Goal: Task Accomplishment & Management: Manage account settings

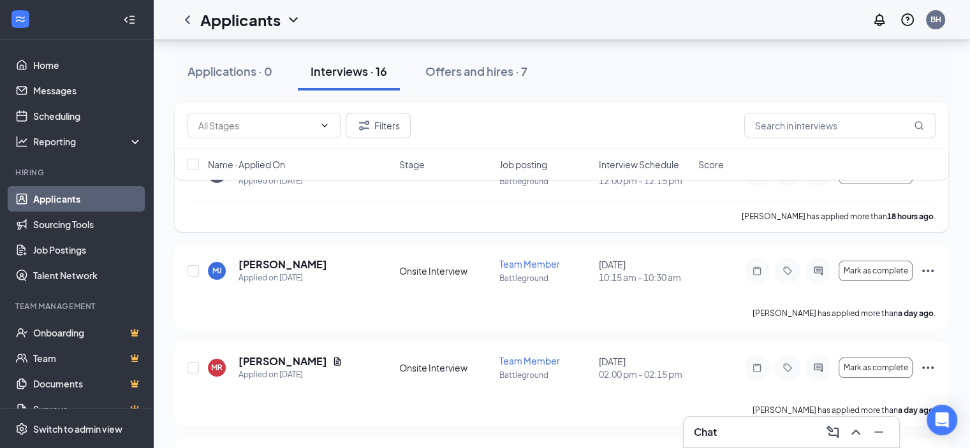
scroll to position [128, 0]
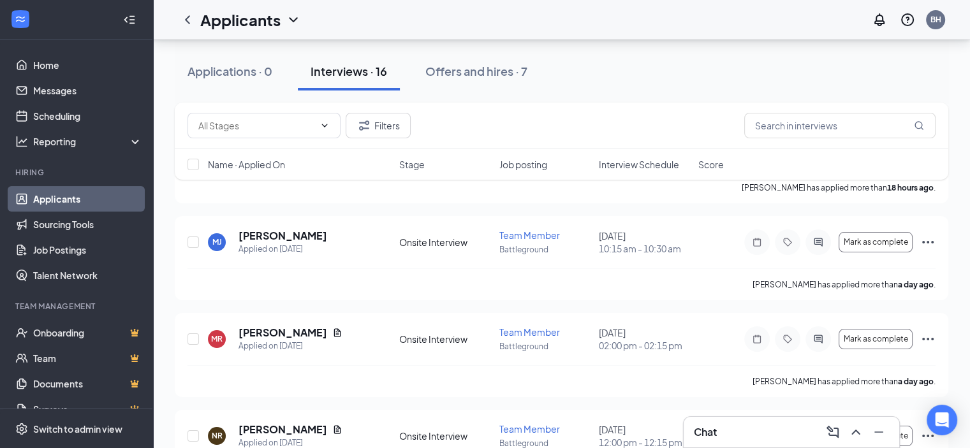
click at [640, 147] on div "Filters" at bounding box center [561, 126] width 773 height 47
click at [641, 160] on span "Interview Schedule" at bounding box center [639, 164] width 80 height 13
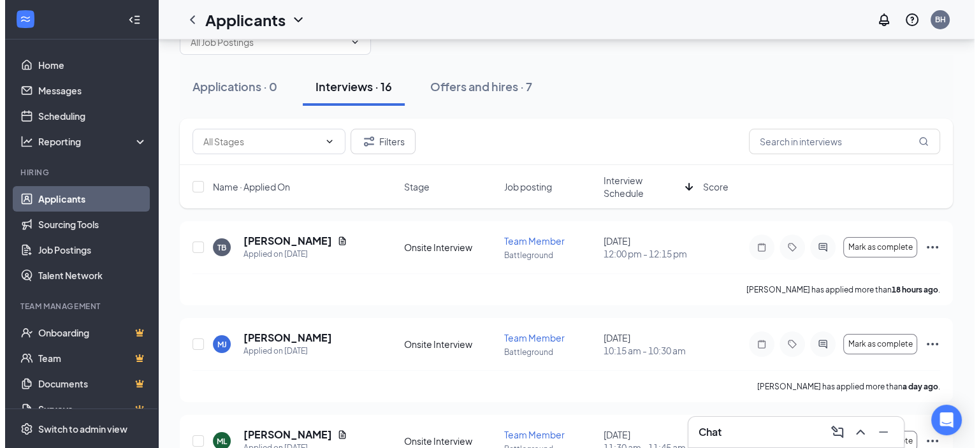
scroll to position [0, 0]
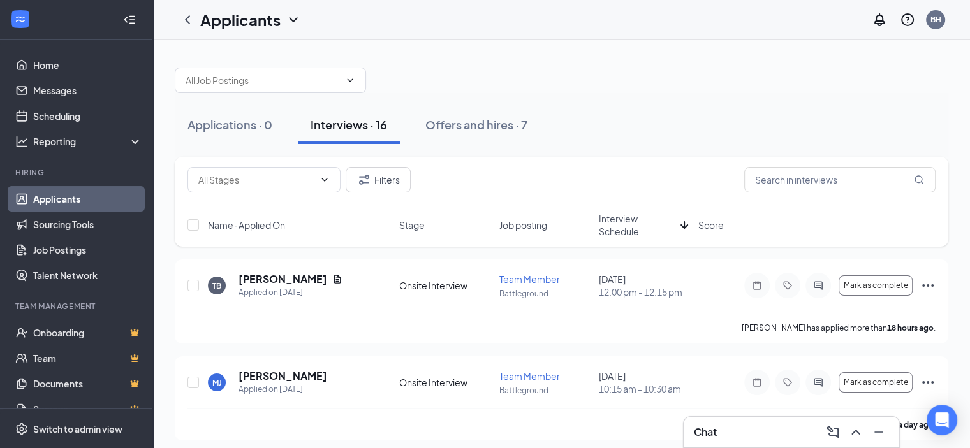
click at [643, 226] on span "Interview Schedule" at bounding box center [637, 225] width 77 height 26
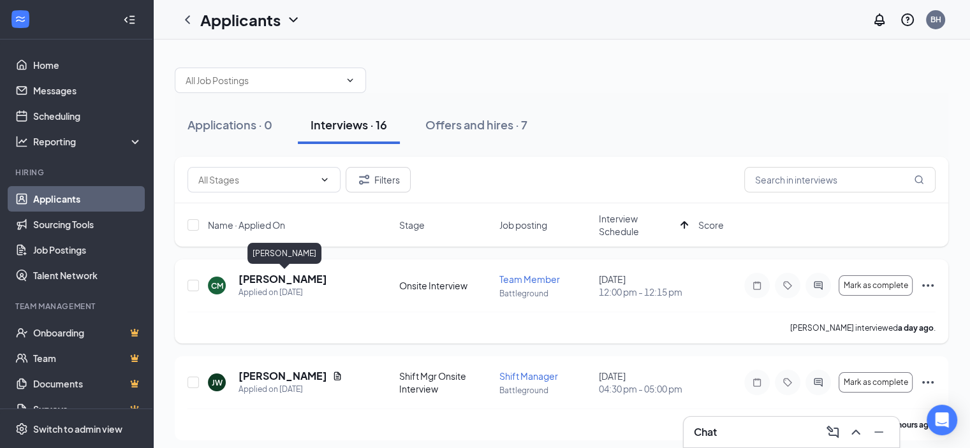
click at [309, 275] on h5 "[PERSON_NAME]" at bounding box center [282, 279] width 89 height 14
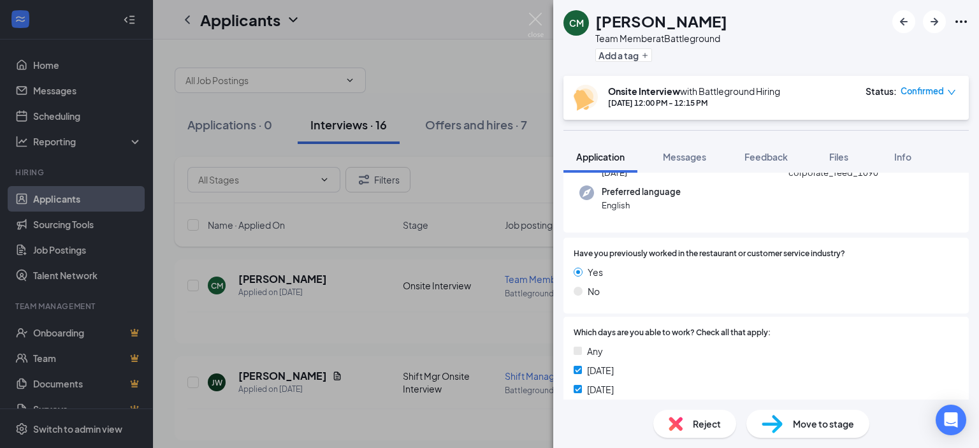
scroll to position [191, 0]
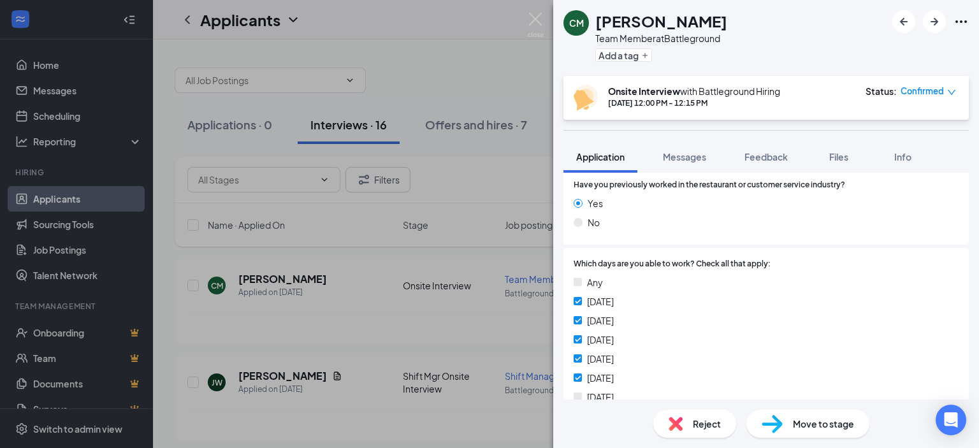
click at [696, 418] on span "Reject" at bounding box center [707, 424] width 28 height 14
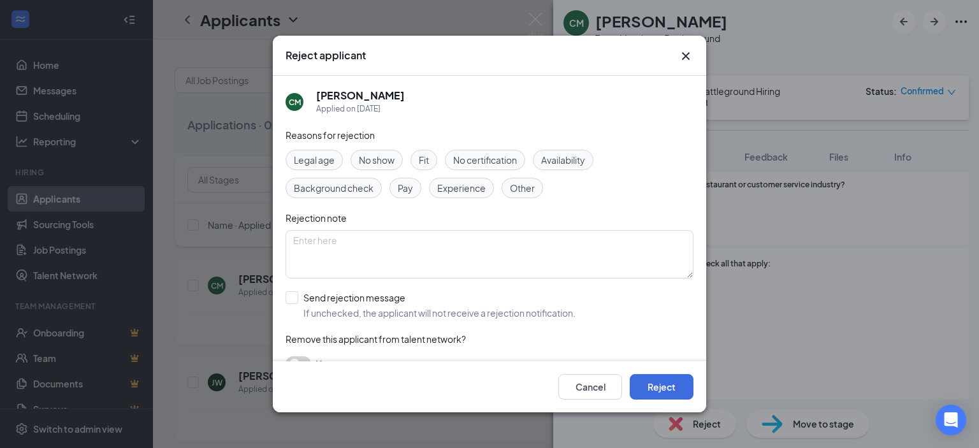
click at [379, 159] on span "No show" at bounding box center [377, 160] width 36 height 14
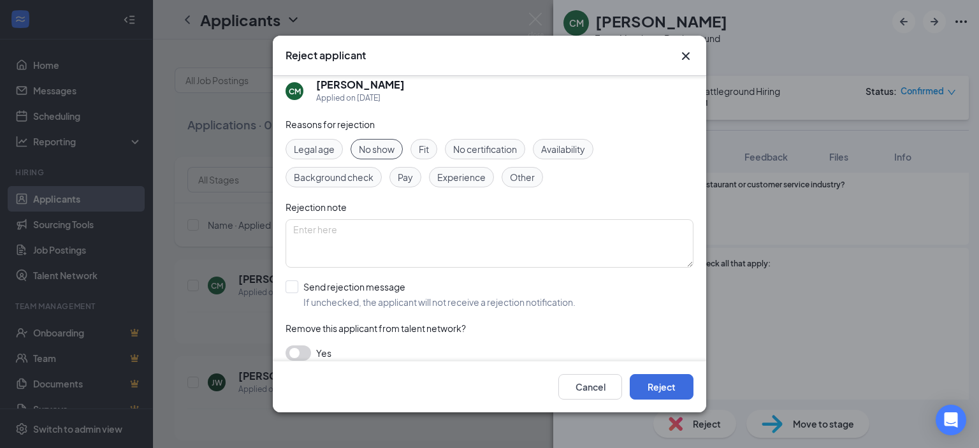
scroll to position [22, 0]
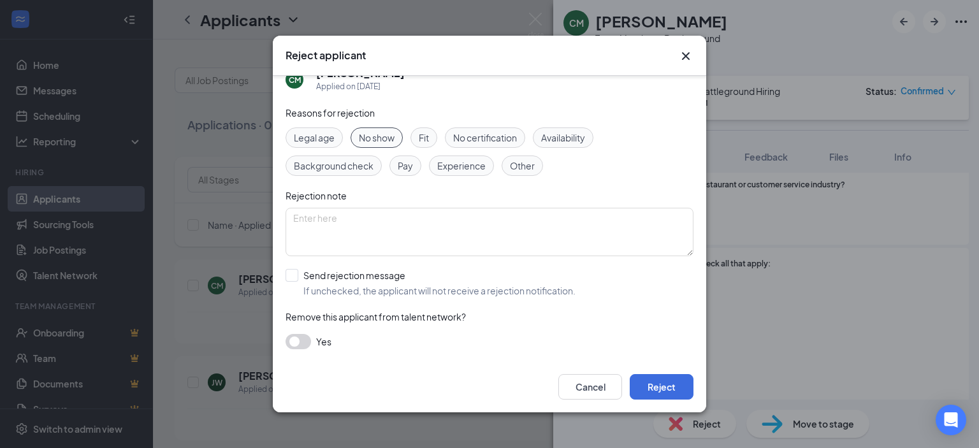
click at [303, 343] on button "button" at bounding box center [299, 341] width 26 height 15
click at [662, 387] on button "Reject" at bounding box center [662, 387] width 64 height 26
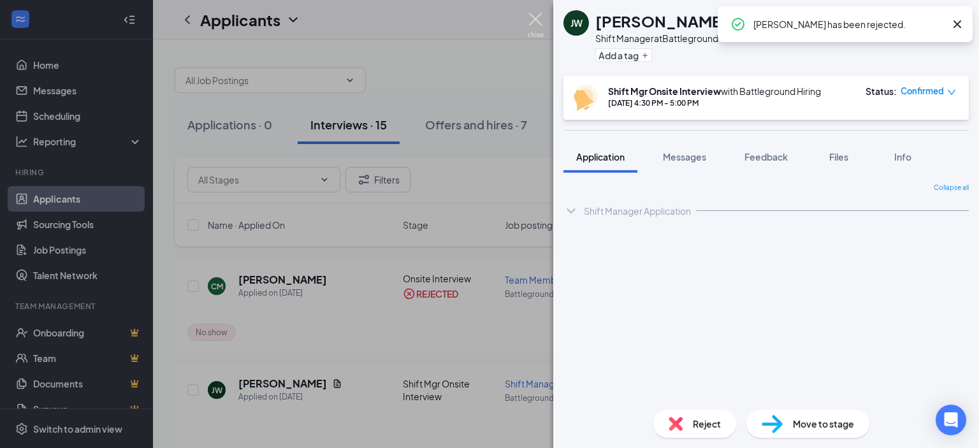
click at [538, 17] on img at bounding box center [536, 25] width 16 height 25
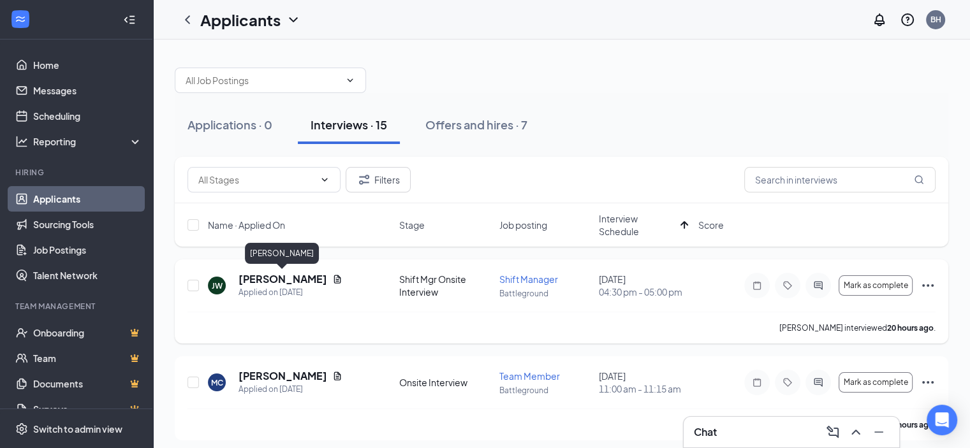
click at [303, 282] on h5 "[PERSON_NAME]" at bounding box center [282, 279] width 89 height 14
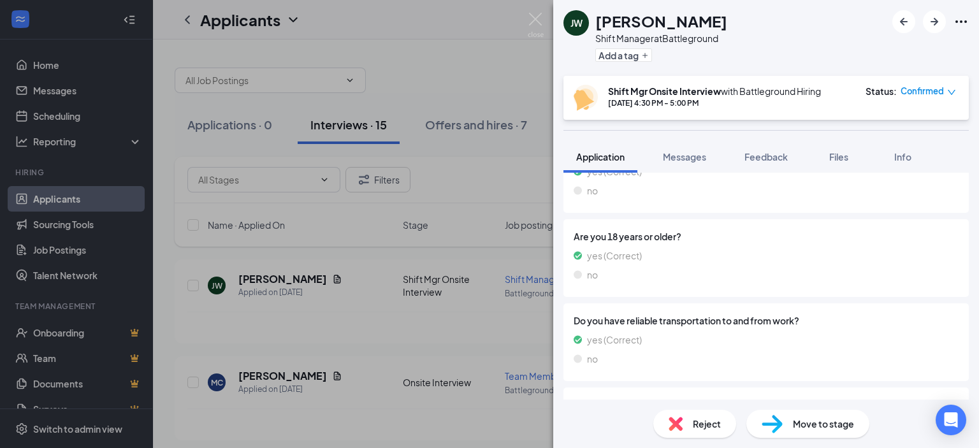
scroll to position [829, 0]
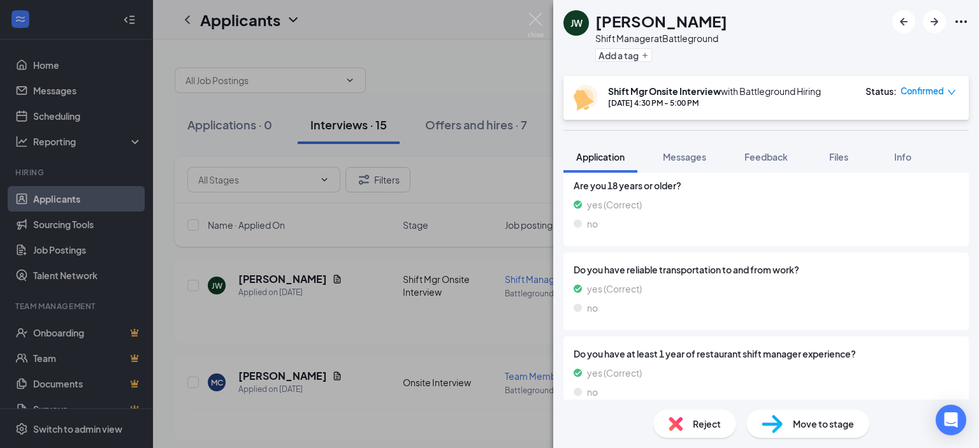
click at [710, 420] on span "Reject" at bounding box center [707, 424] width 28 height 14
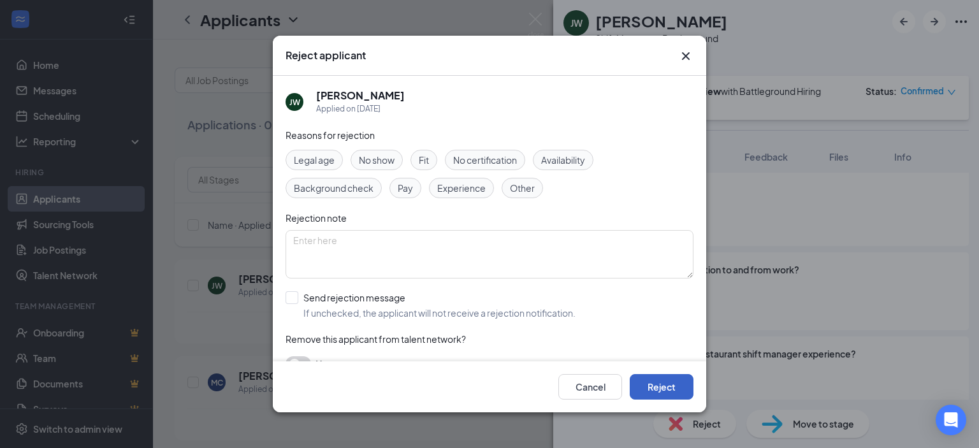
click at [663, 384] on button "Reject" at bounding box center [662, 387] width 64 height 26
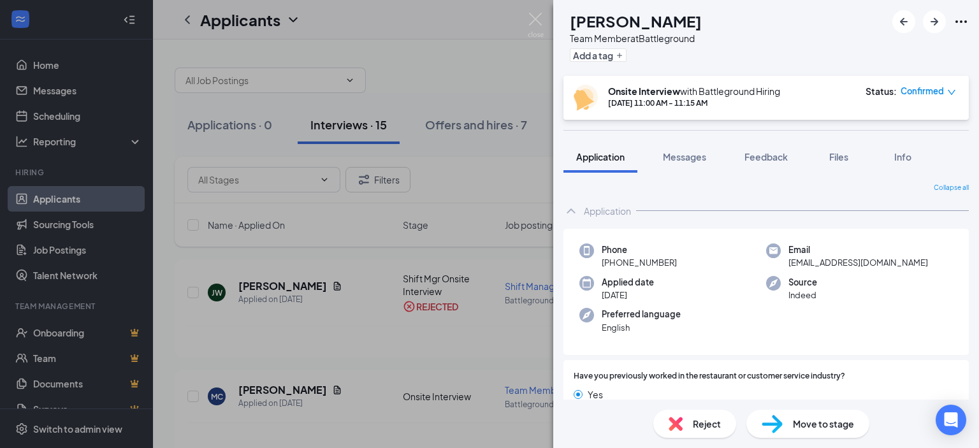
click at [450, 233] on div "MC [PERSON_NAME] Team Member at Battleground Add a tag Onsite Interview with Ba…" at bounding box center [489, 224] width 979 height 448
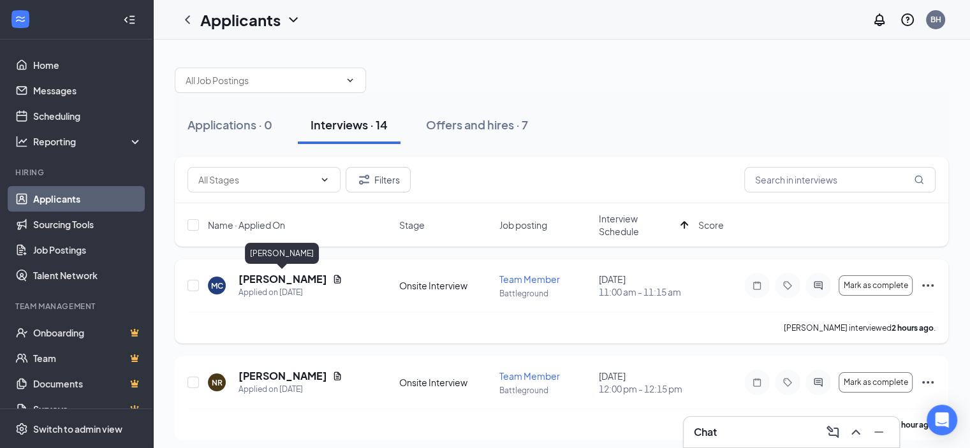
click at [296, 277] on h5 "[PERSON_NAME]" at bounding box center [282, 279] width 89 height 14
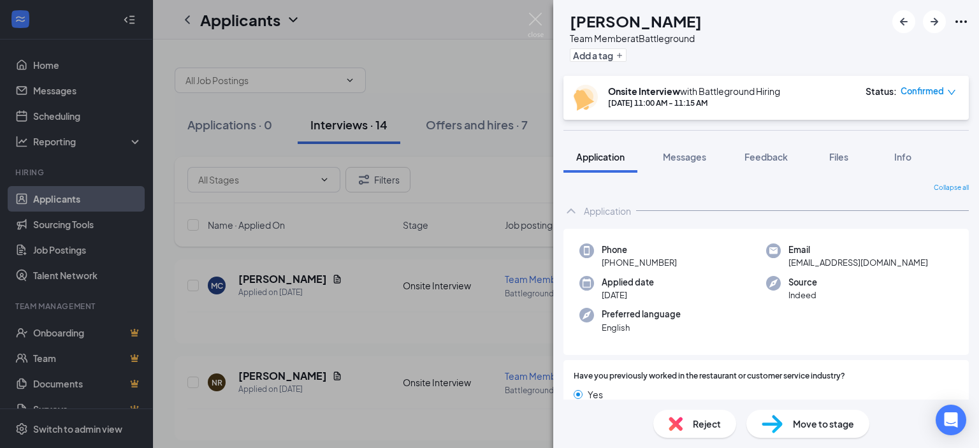
click at [701, 425] on span "Reject" at bounding box center [707, 424] width 28 height 14
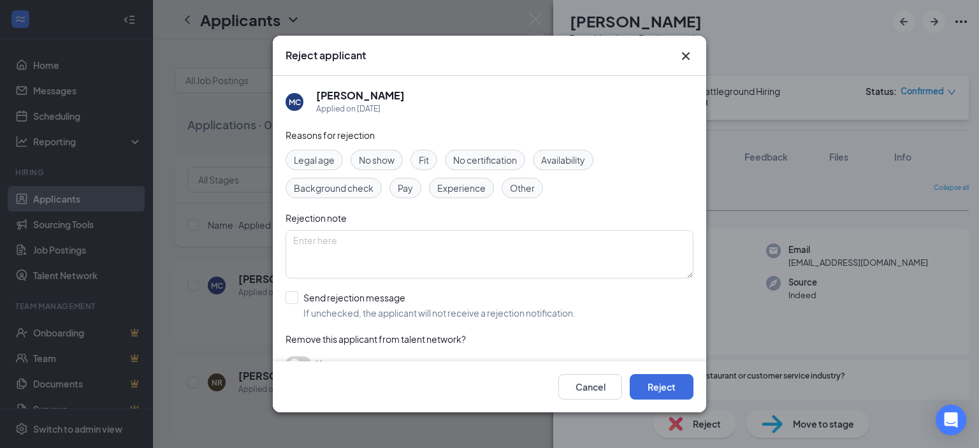
scroll to position [22, 0]
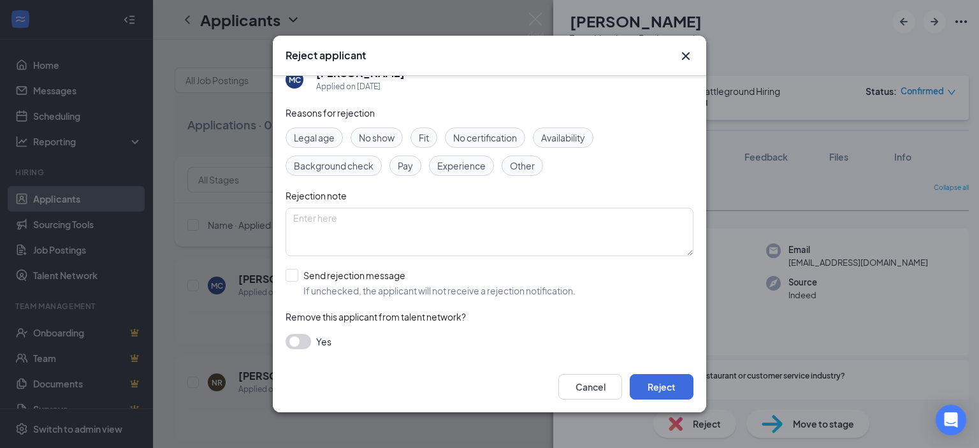
click at [390, 131] on span "No show" at bounding box center [377, 138] width 36 height 14
click at [309, 346] on button "button" at bounding box center [299, 341] width 26 height 15
click at [656, 390] on button "Reject" at bounding box center [662, 387] width 64 height 26
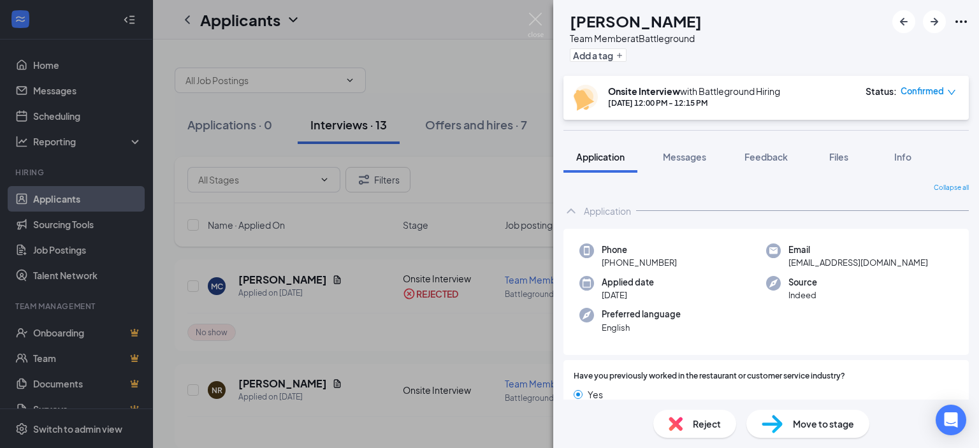
click at [523, 254] on div "NR [PERSON_NAME] Team Member at Battleground Add a tag Onsite Interview with Ba…" at bounding box center [489, 224] width 979 height 448
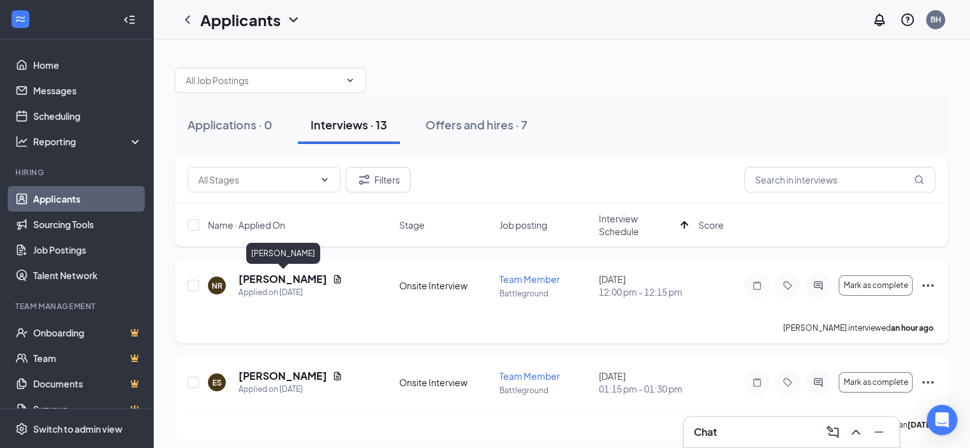
click at [312, 277] on h5 "[PERSON_NAME]" at bounding box center [282, 279] width 89 height 14
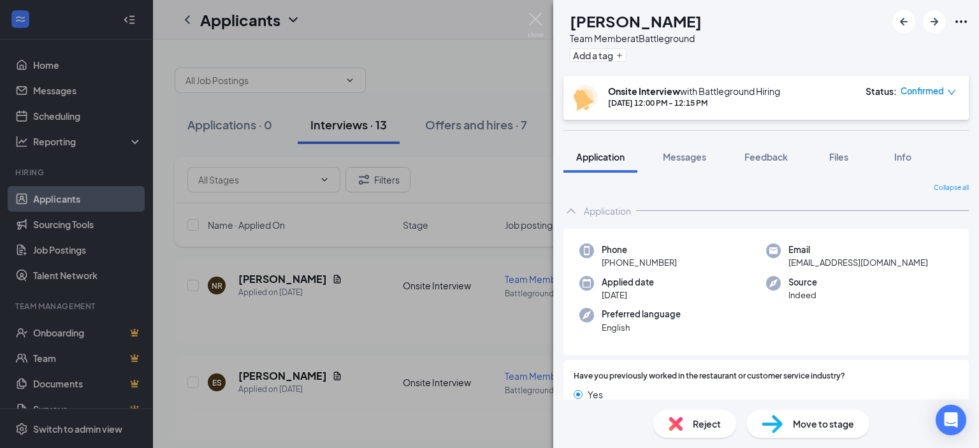
click at [694, 416] on div "Reject" at bounding box center [695, 424] width 83 height 28
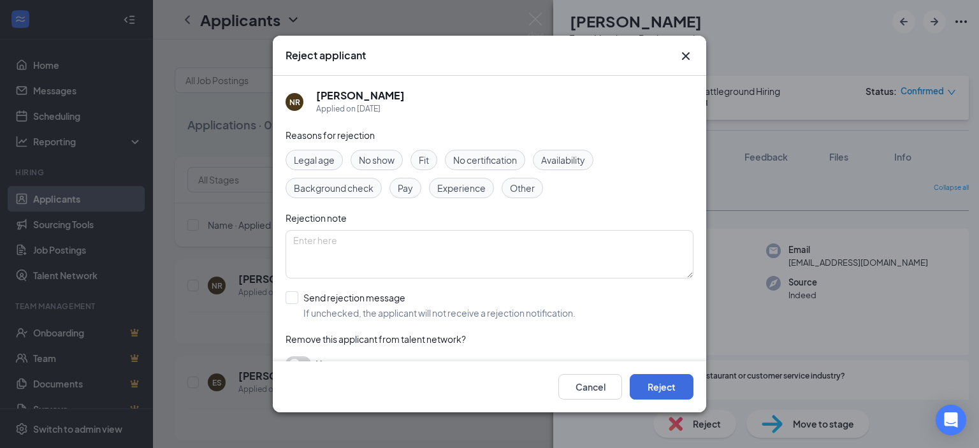
click at [371, 159] on span "No show" at bounding box center [377, 160] width 36 height 14
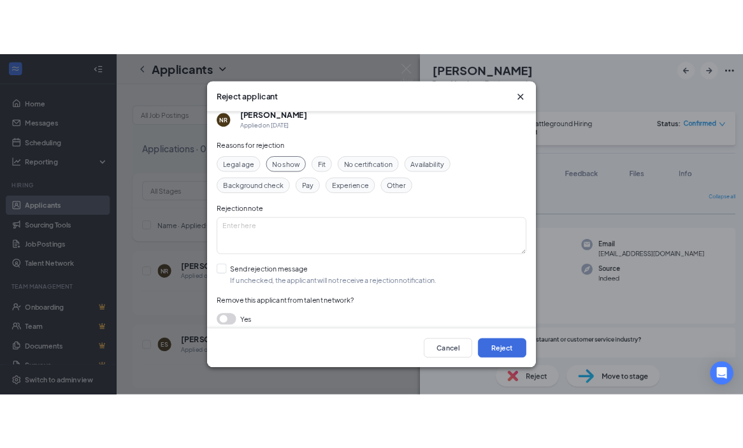
scroll to position [22, 0]
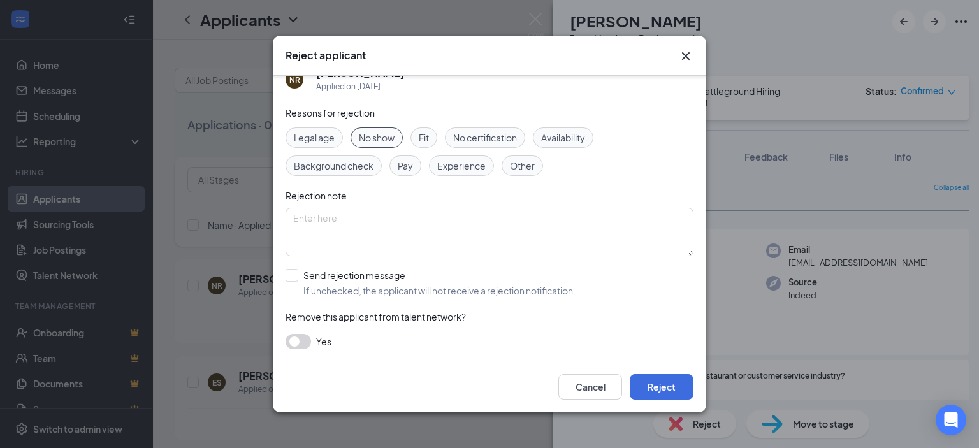
click at [295, 348] on button "button" at bounding box center [299, 341] width 26 height 15
click at [666, 384] on button "Reject" at bounding box center [662, 387] width 64 height 26
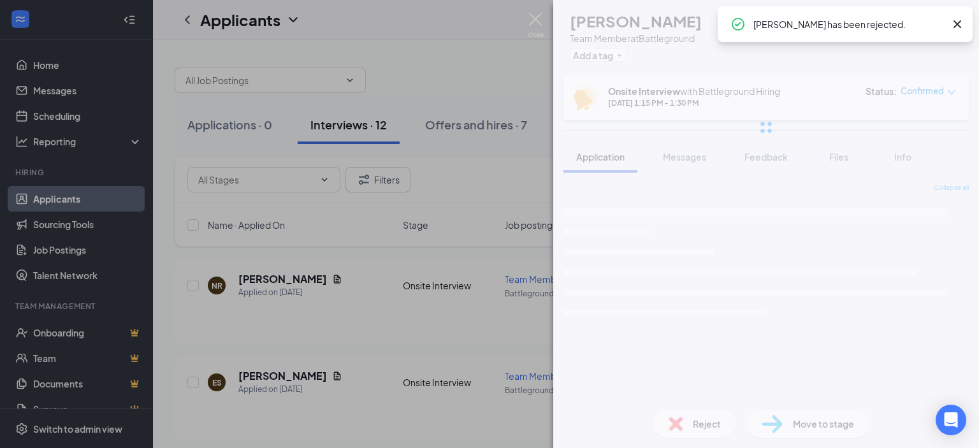
click at [463, 213] on div "ES [PERSON_NAME] Team Member at Battleground Add a tag Onsite Interview with Ba…" at bounding box center [489, 224] width 979 height 448
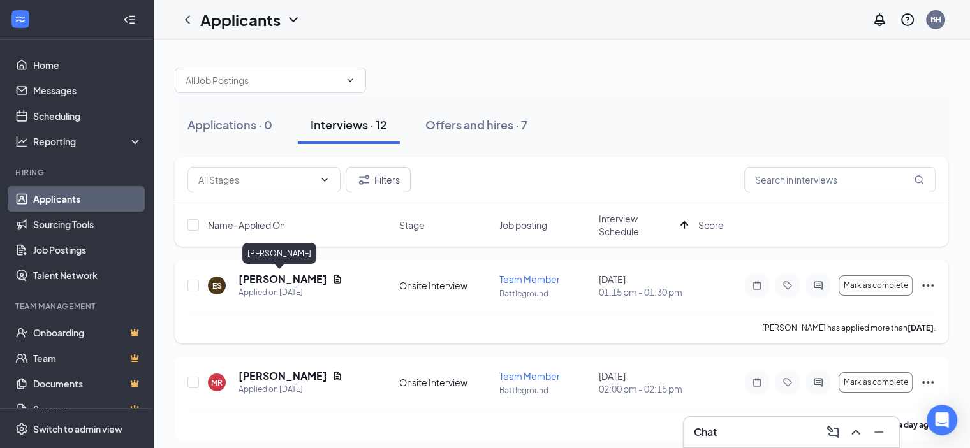
click at [273, 277] on h5 "[PERSON_NAME]" at bounding box center [282, 279] width 89 height 14
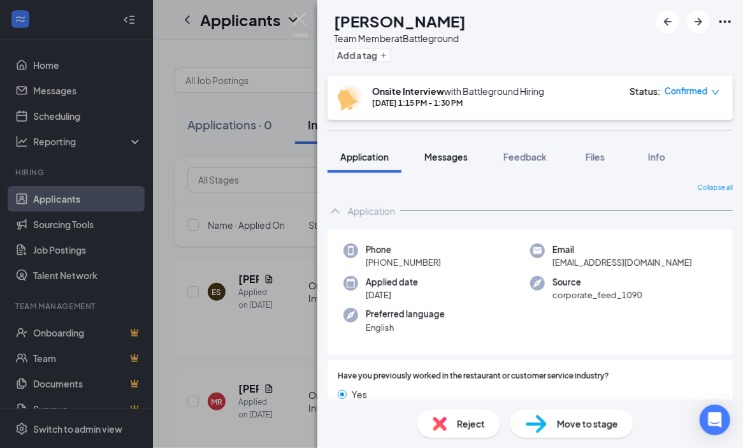
click at [470, 163] on button "Messages" at bounding box center [446, 157] width 69 height 32
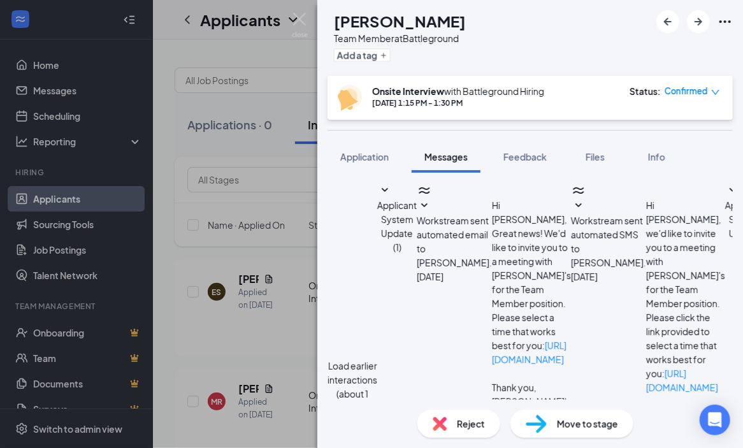
type textarea "Respond if you have any questions"
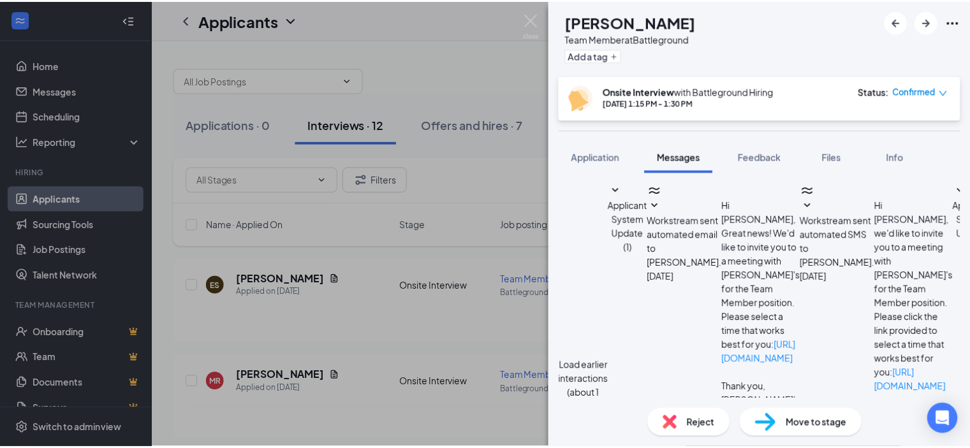
scroll to position [589, 0]
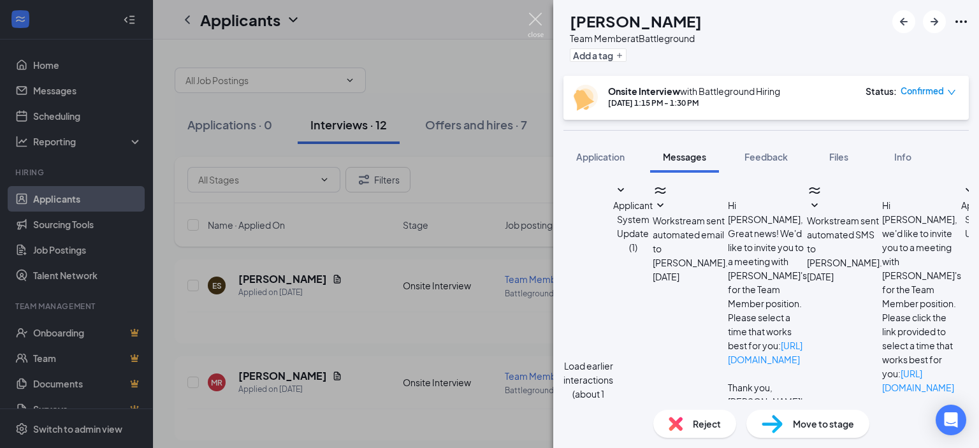
click at [539, 20] on img at bounding box center [536, 25] width 16 height 25
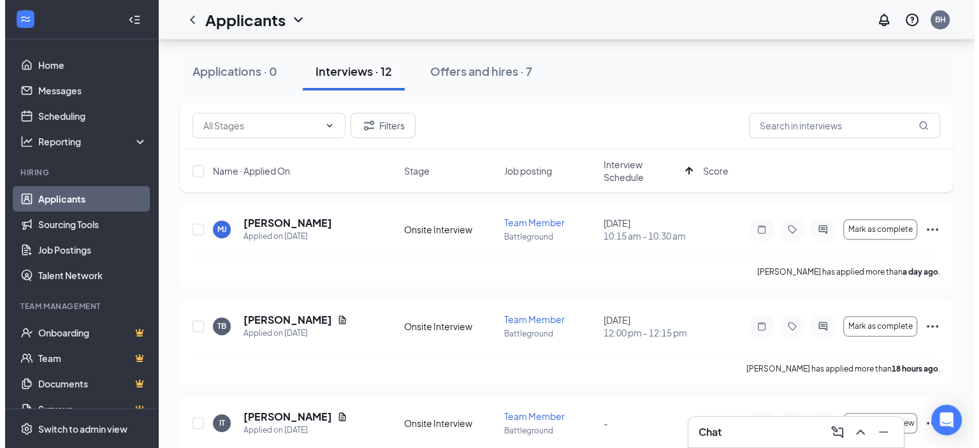
scroll to position [574, 0]
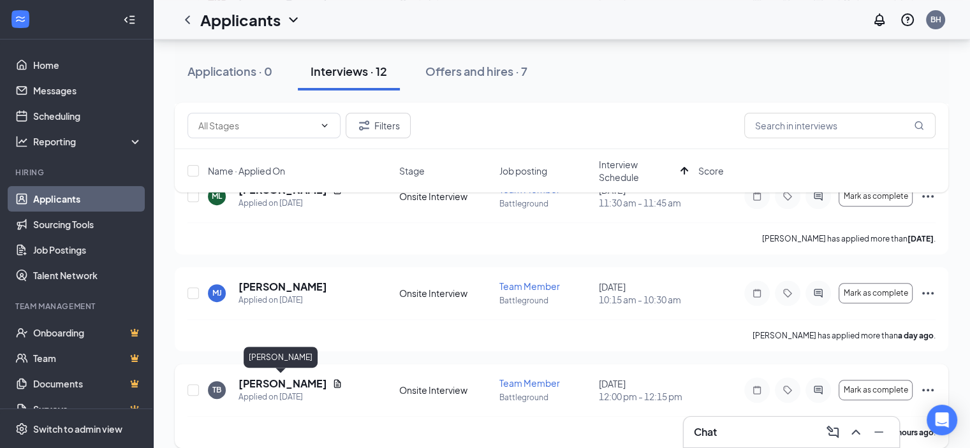
click at [270, 383] on h5 "[PERSON_NAME]" at bounding box center [282, 384] width 89 height 14
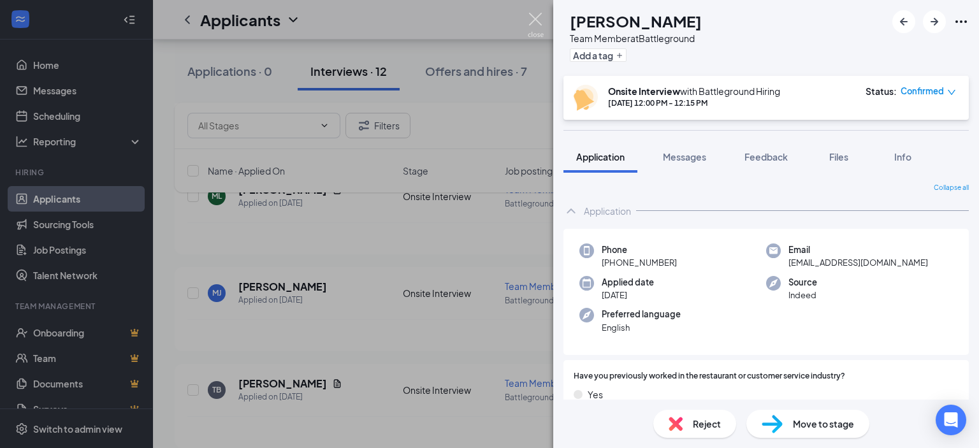
click at [534, 17] on img at bounding box center [536, 25] width 16 height 25
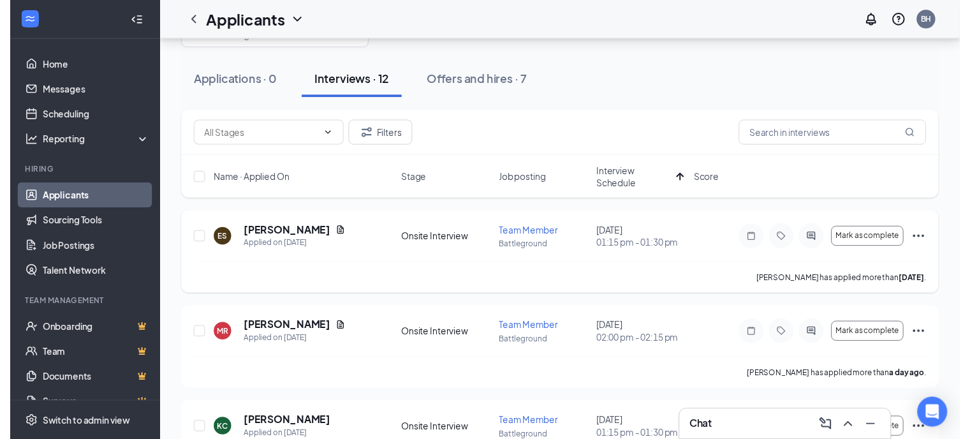
scroll to position [64, 0]
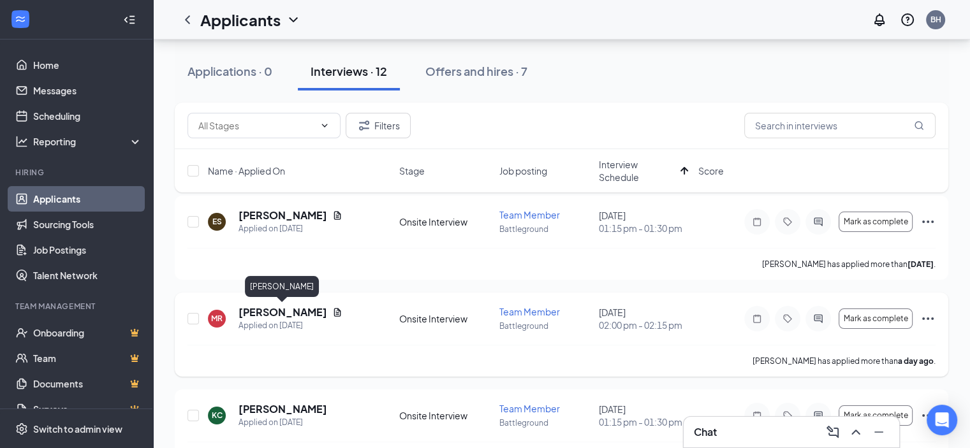
click at [307, 313] on h5 "[PERSON_NAME]" at bounding box center [282, 312] width 89 height 14
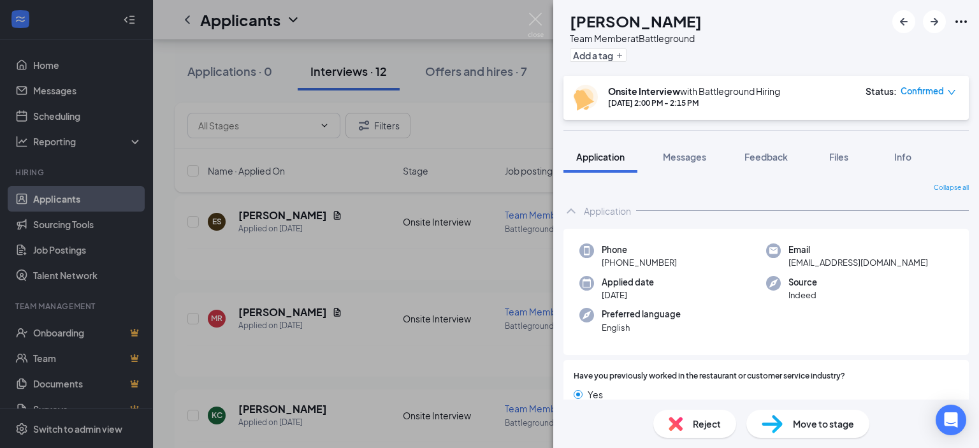
click at [536, 17] on img at bounding box center [536, 25] width 16 height 25
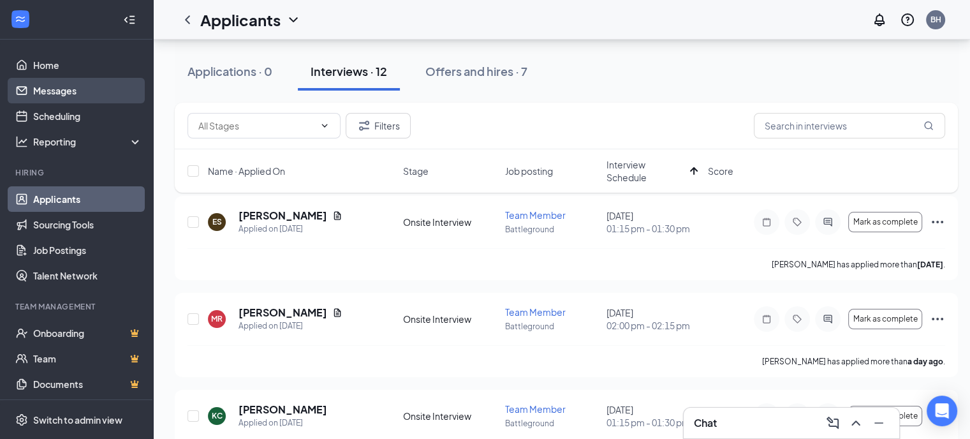
click at [67, 86] on link "Messages" at bounding box center [87, 91] width 109 height 26
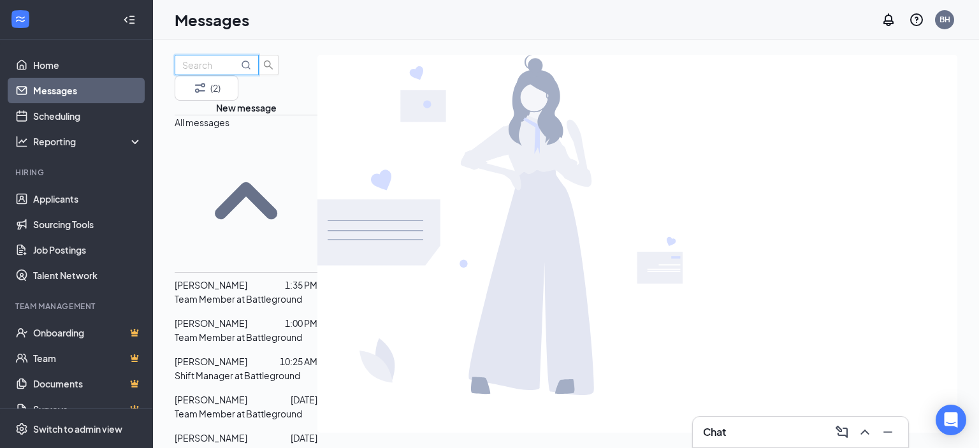
click at [212, 72] on input "text" at bounding box center [210, 65] width 56 height 14
type input "maya"
